Goal: Communication & Community: Participate in discussion

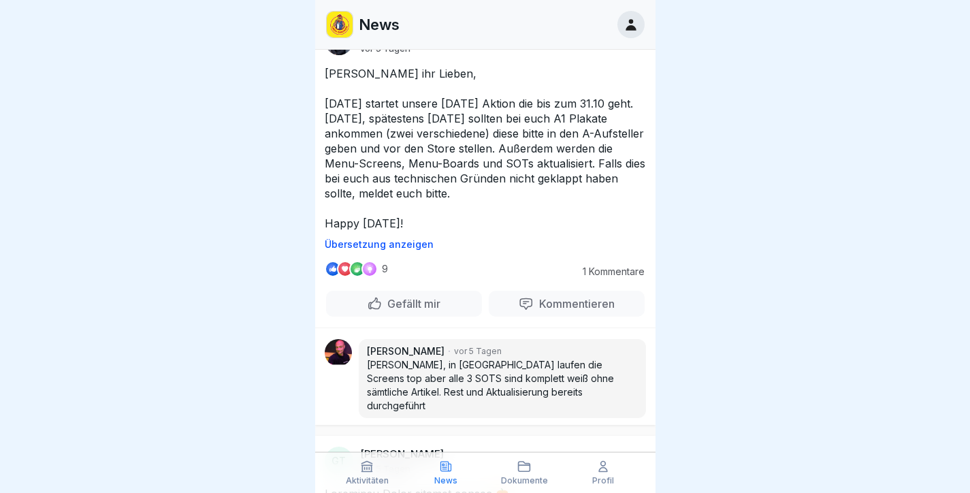
scroll to position [2048, 0]
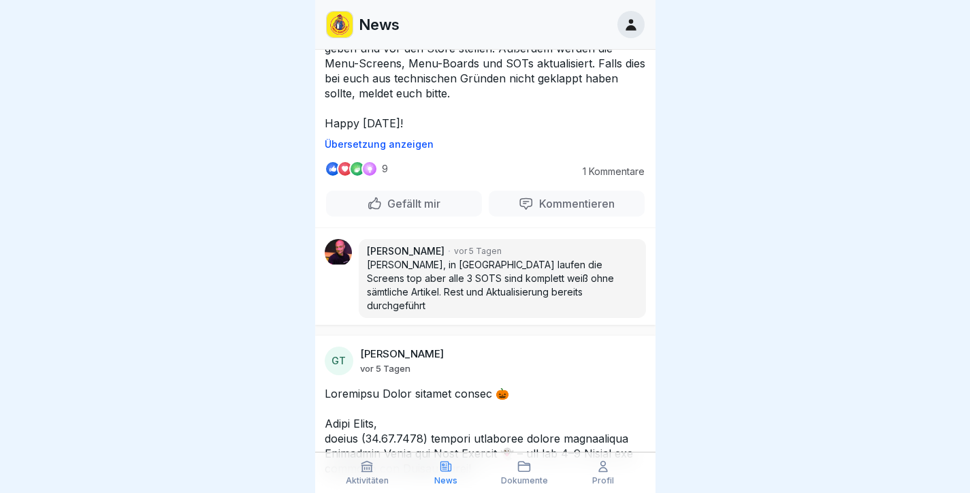
click at [562, 210] on p "Kommentieren" at bounding box center [573, 204] width 81 height 14
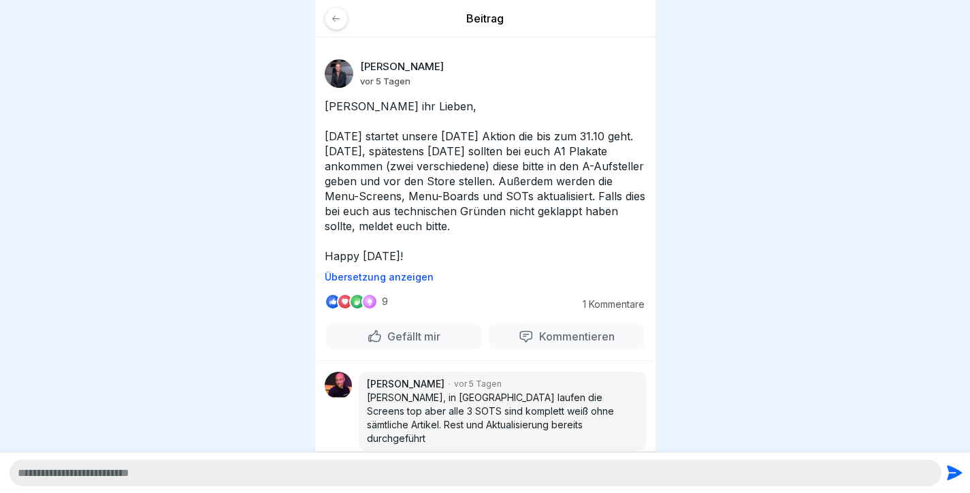
scroll to position [3, 0]
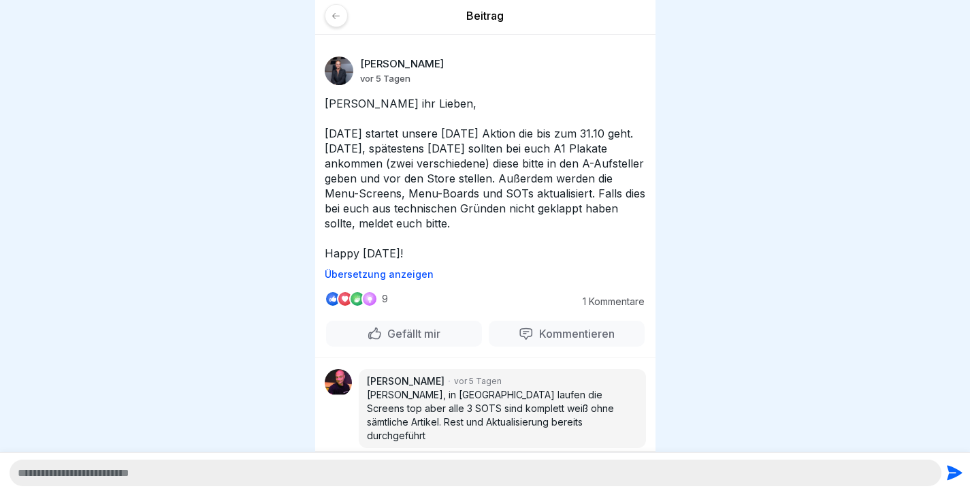
click at [527, 395] on p "[PERSON_NAME], in [GEOGRAPHIC_DATA] laufen die Screens top aber alle 3 SOTS sin…" at bounding box center [502, 415] width 271 height 54
click at [565, 333] on p "Kommentieren" at bounding box center [573, 334] width 81 height 14
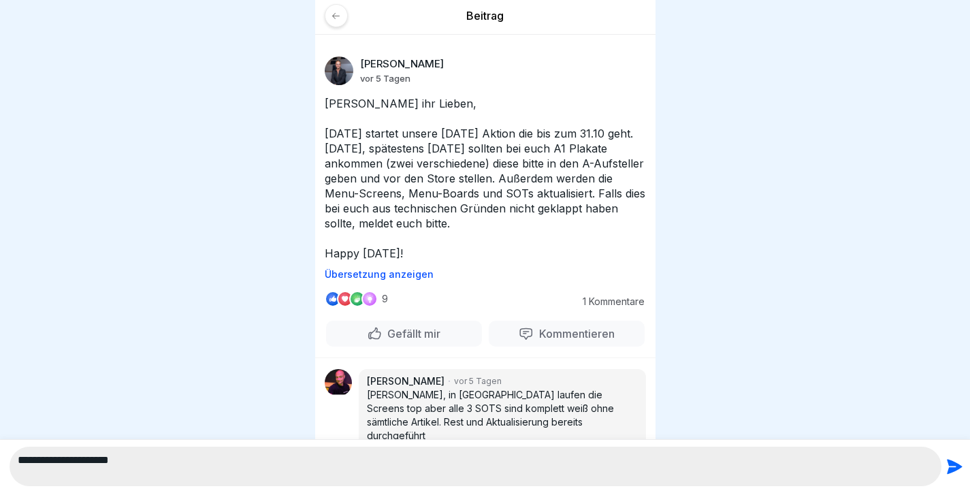
type textarea "**********"
click at [952, 467] on icon "submit" at bounding box center [954, 466] width 15 height 15
click at [952, 467] on icon "submit" at bounding box center [953, 466] width 19 height 19
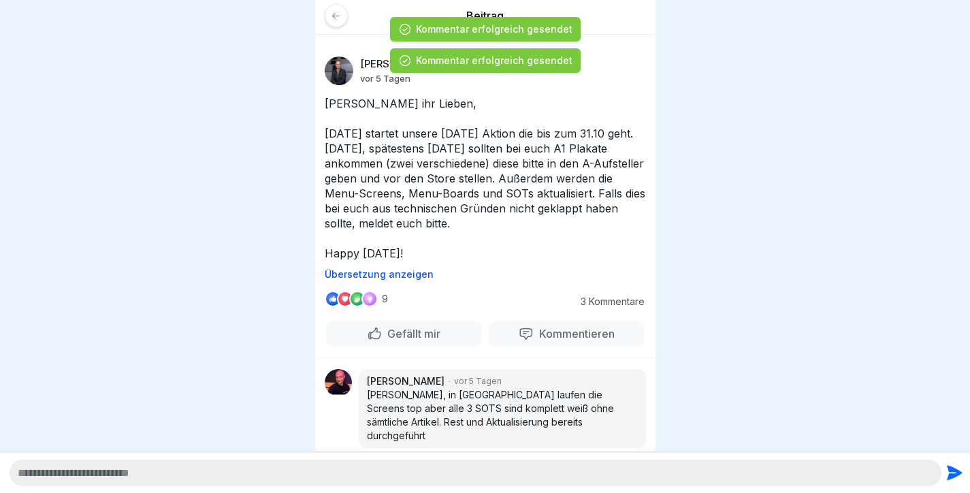
scroll to position [93, 0]
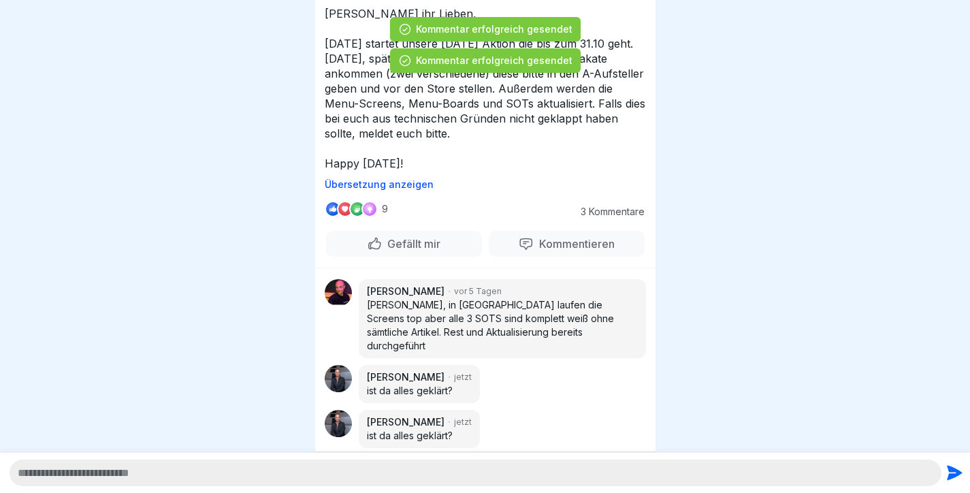
click at [474, 426] on div "[PERSON_NAME] jetzt ist da alles geklärt?" at bounding box center [485, 429] width 340 height 38
click at [421, 410] on div "[PERSON_NAME] jetzt ist da alles geklärt?" at bounding box center [419, 429] width 121 height 38
